Goal: Entertainment & Leisure: Browse casually

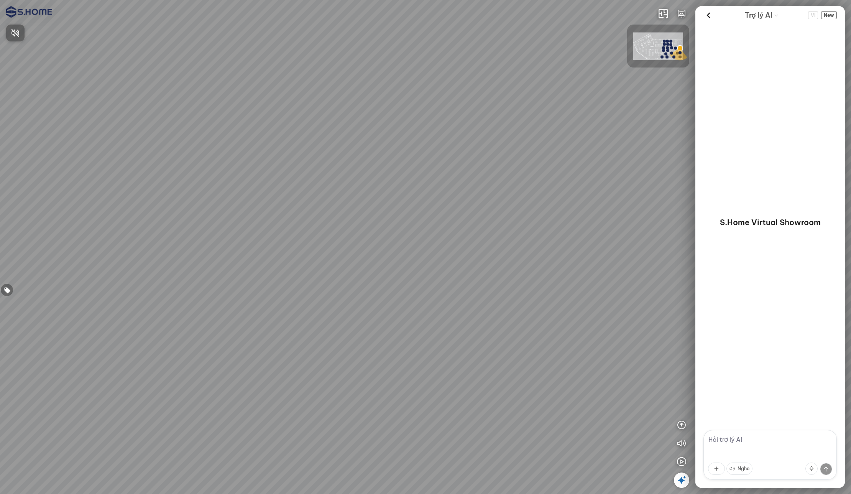
click at [20, 30] on span "Nhấn để bật âm thanh" at bounding box center [20, 33] width 0 height 10
drag, startPoint x: 407, startPoint y: 180, endPoint x: 333, endPoint y: 177, distance: 74.0
click at [333, 177] on div at bounding box center [425, 247] width 851 height 494
drag, startPoint x: 333, startPoint y: 177, endPoint x: 429, endPoint y: 171, distance: 96.4
click at [429, 171] on div at bounding box center [425, 247] width 851 height 494
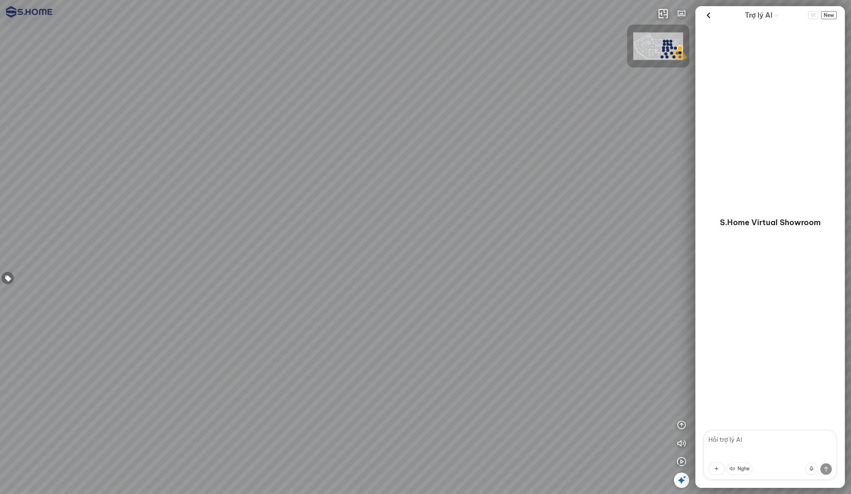
drag, startPoint x: 430, startPoint y: 171, endPoint x: 529, endPoint y: 179, distance: 99.2
click at [529, 179] on div at bounding box center [425, 247] width 851 height 494
click at [20, 34] on span "Nhấn để bật âm thanh" at bounding box center [20, 33] width 0 height 10
